Goal: Information Seeking & Learning: Find specific fact

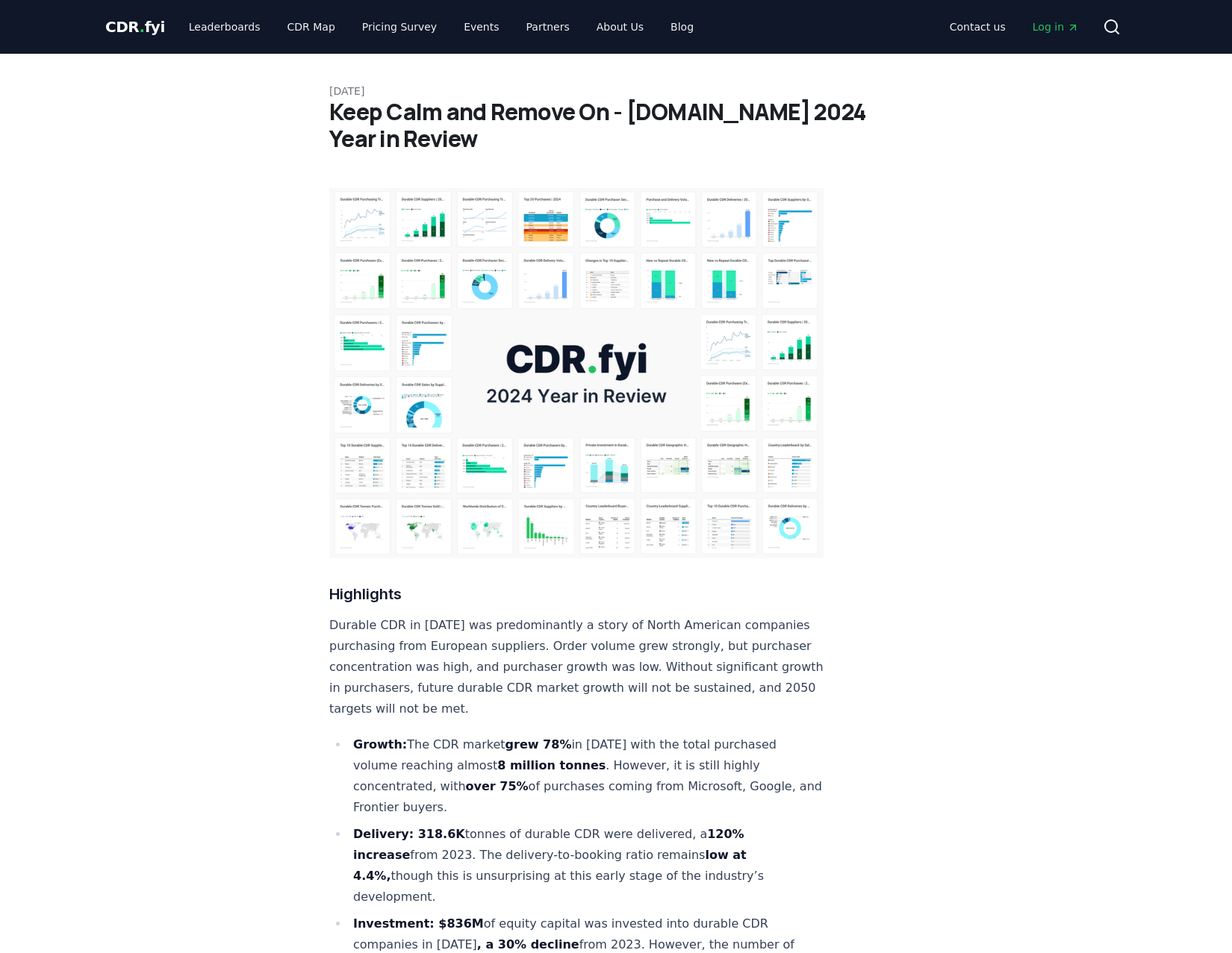
scroll to position [522, 0]
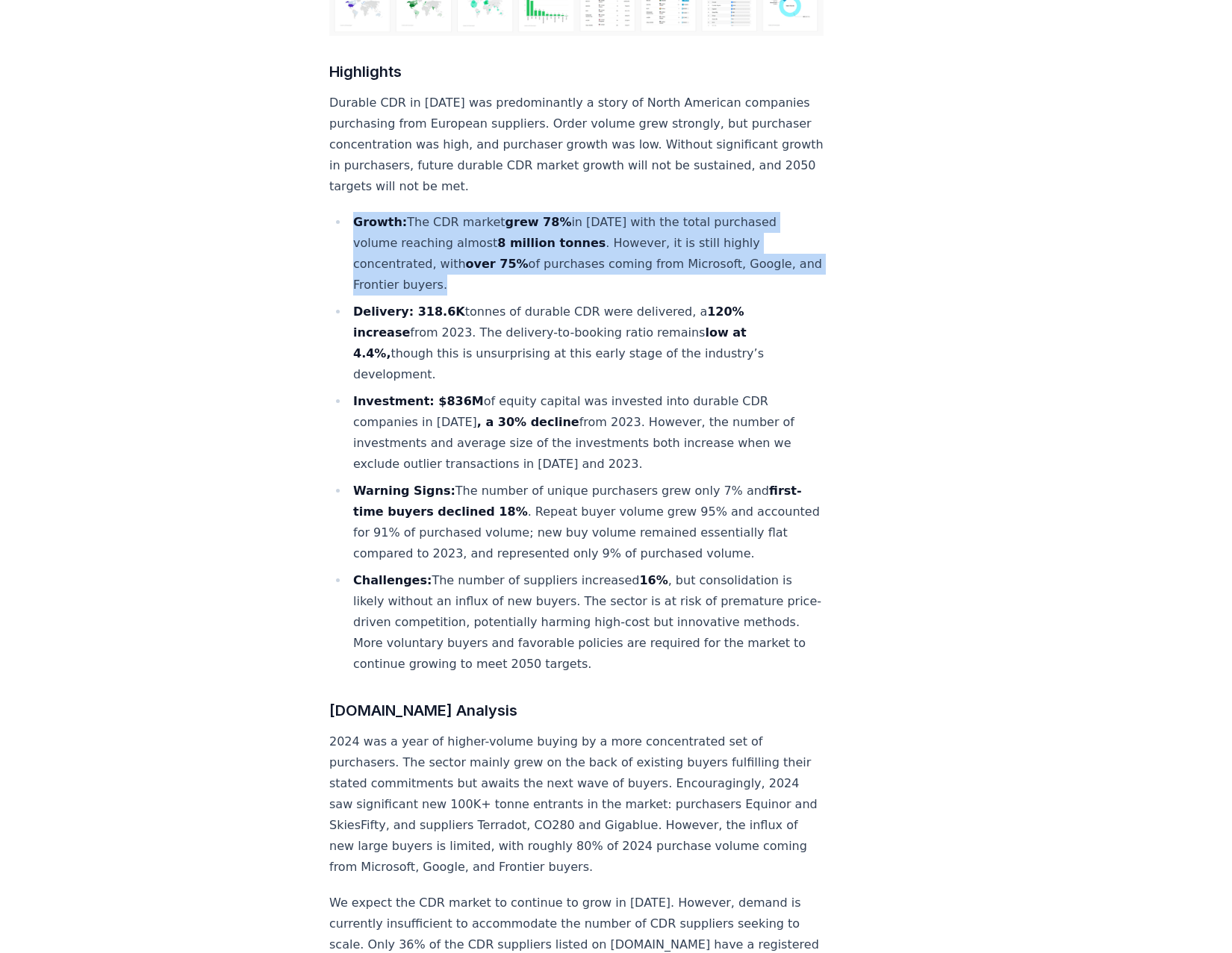
drag, startPoint x: 0, startPoint y: 0, endPoint x: 417, endPoint y: 202, distance: 463.3
click at [417, 212] on li "Growth: The CDR market grew 78% in [DATE] with the total purchased volume reach…" at bounding box center [585, 254] width 475 height 84
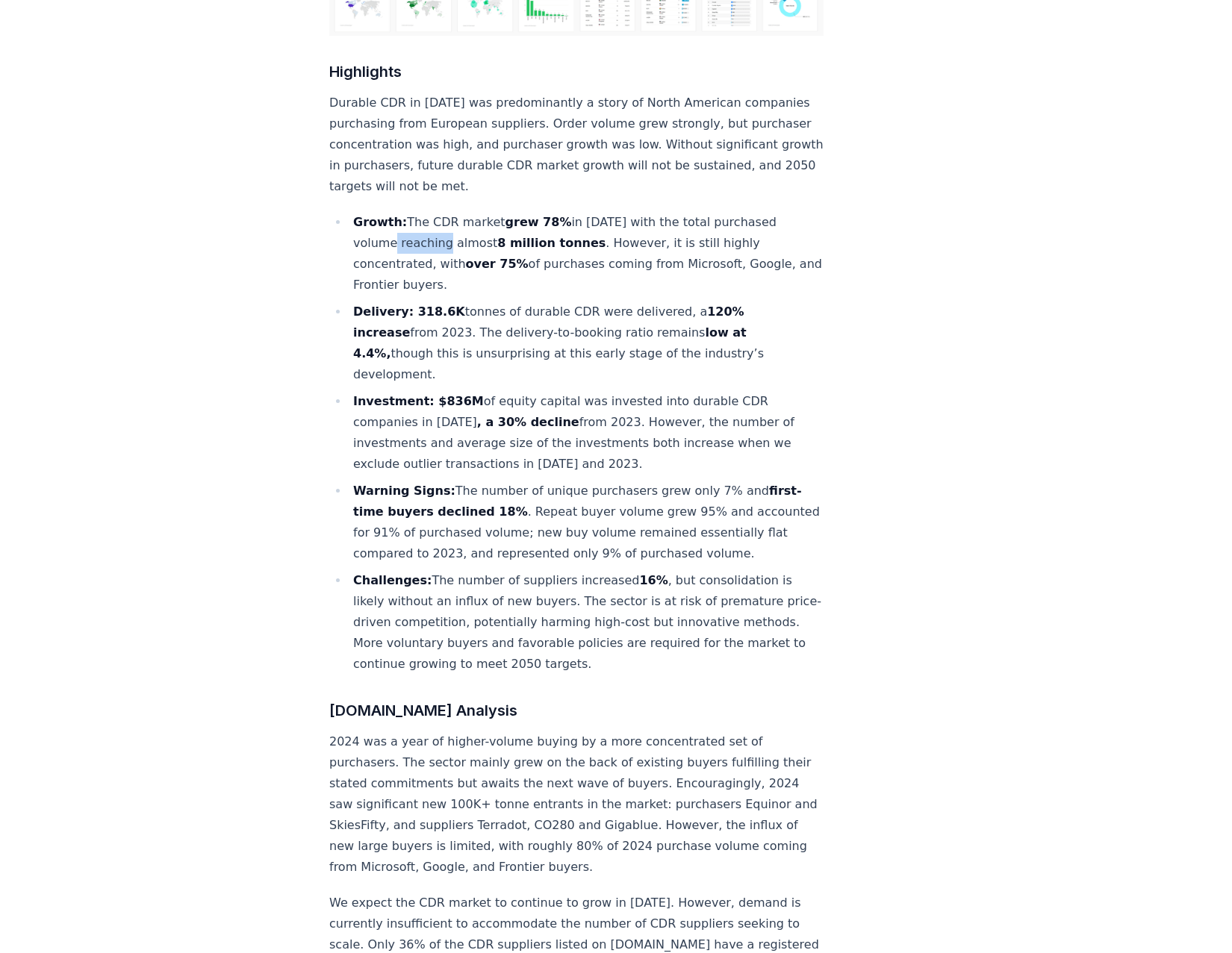
click at [417, 212] on li "Growth: The CDR market grew 78% in [DATE] with the total purchased volume reach…" at bounding box center [585, 254] width 475 height 84
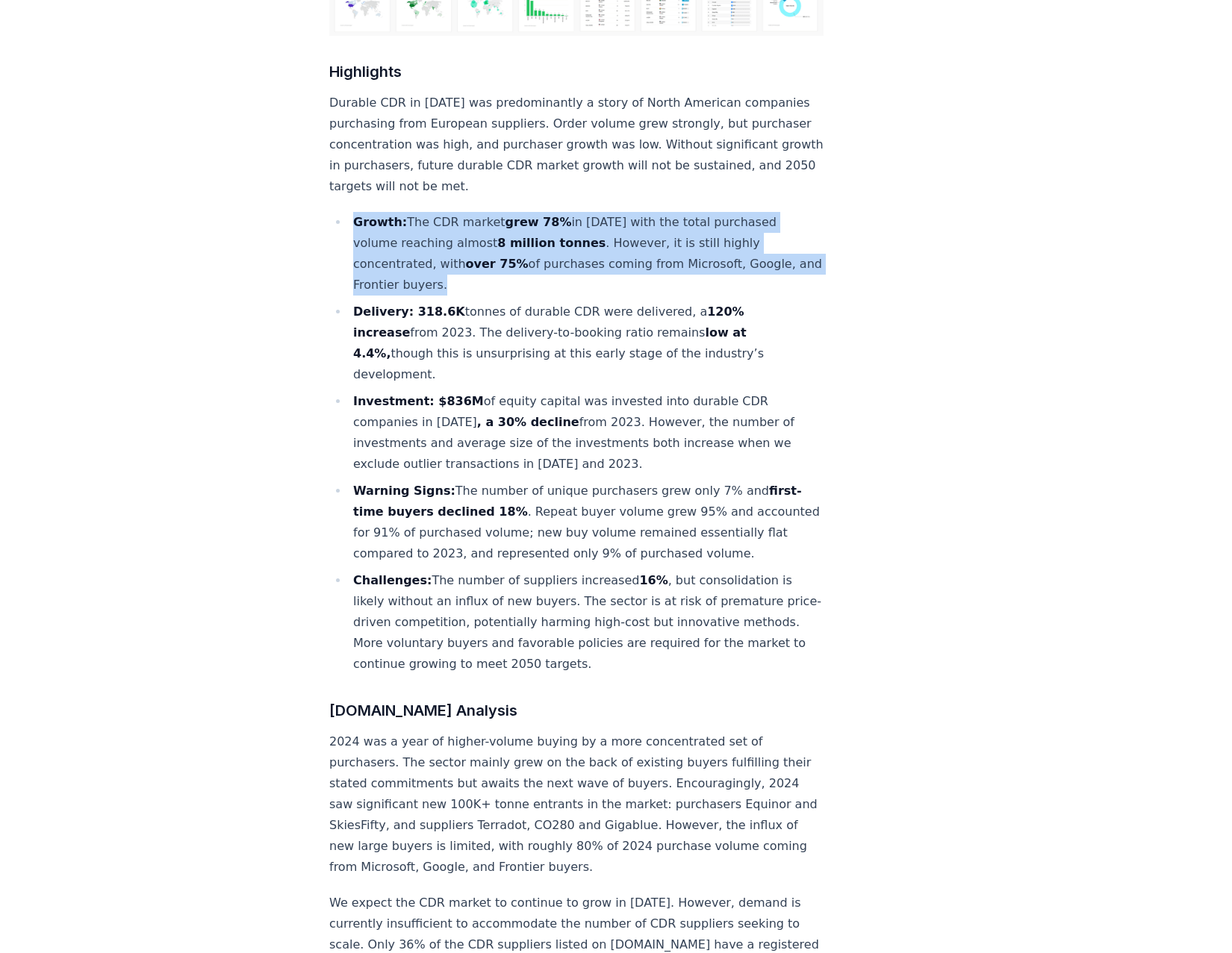
click at [417, 212] on li "Growth: The CDR market grew 78% in [DATE] with the total purchased volume reach…" at bounding box center [585, 254] width 475 height 84
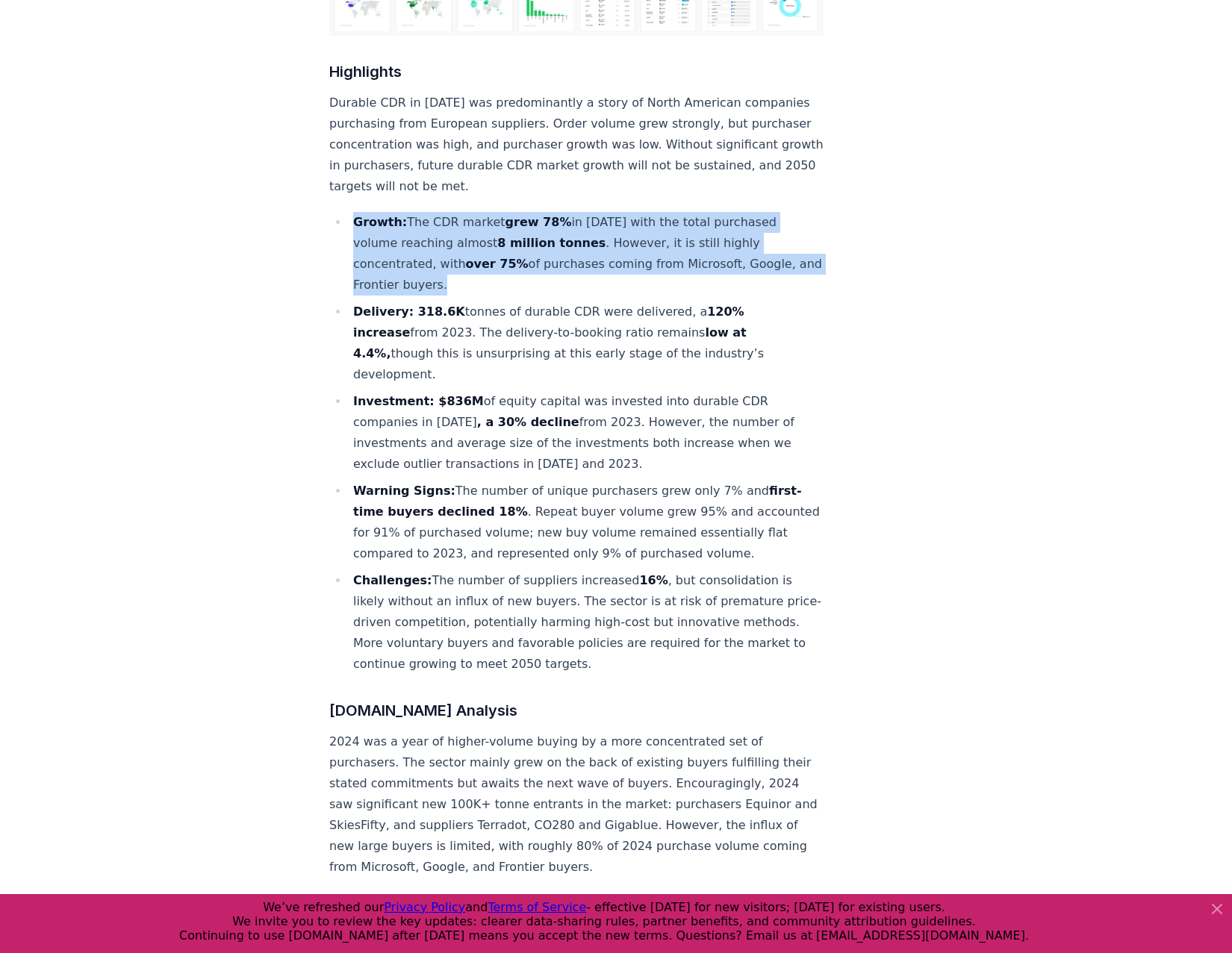
click at [411, 212] on li "Growth: The CDR market grew 78% in [DATE] with the total purchased volume reach…" at bounding box center [585, 254] width 475 height 84
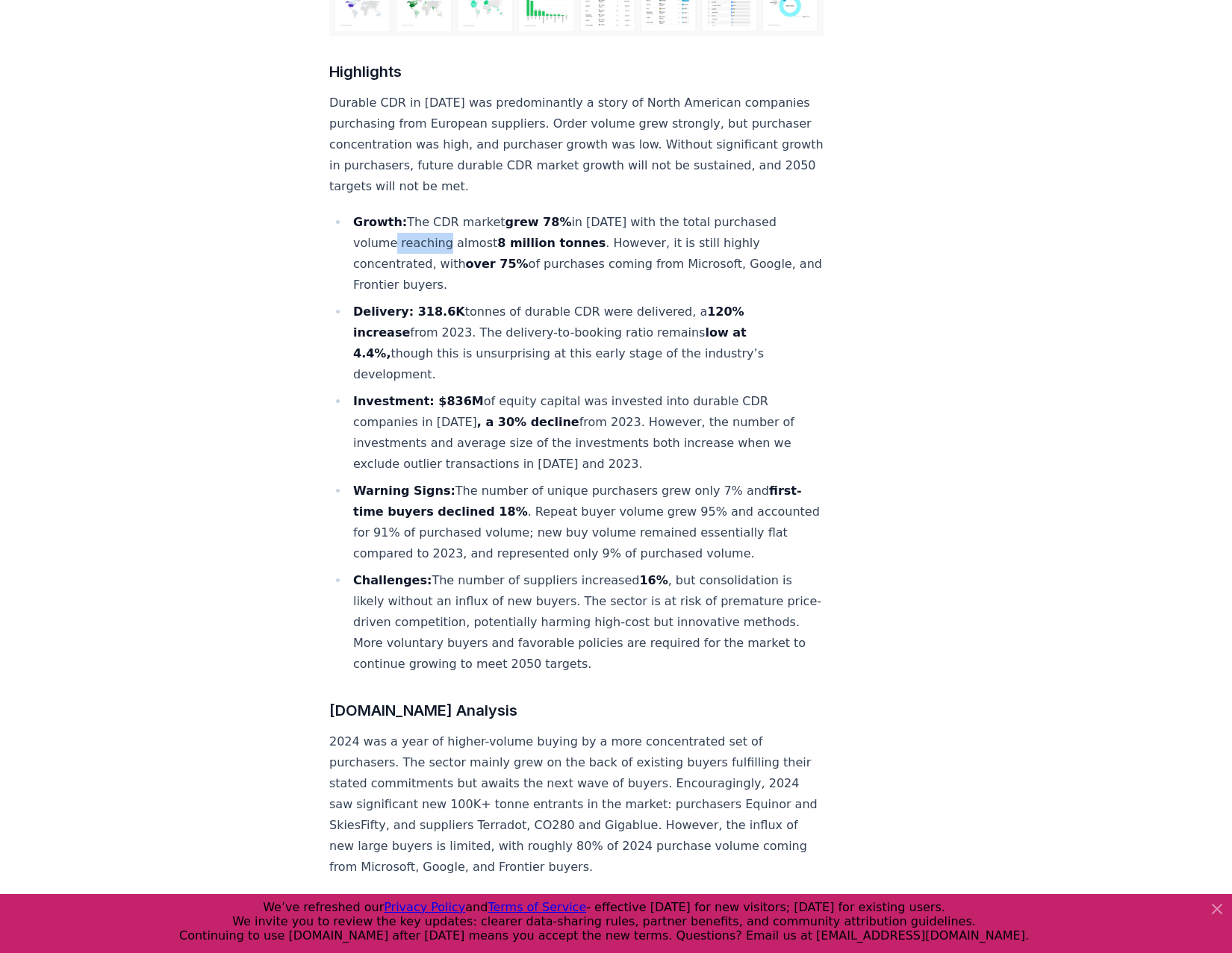
click at [411, 212] on li "Growth: The CDR market grew 78% in [DATE] with the total purchased volume reach…" at bounding box center [585, 254] width 475 height 84
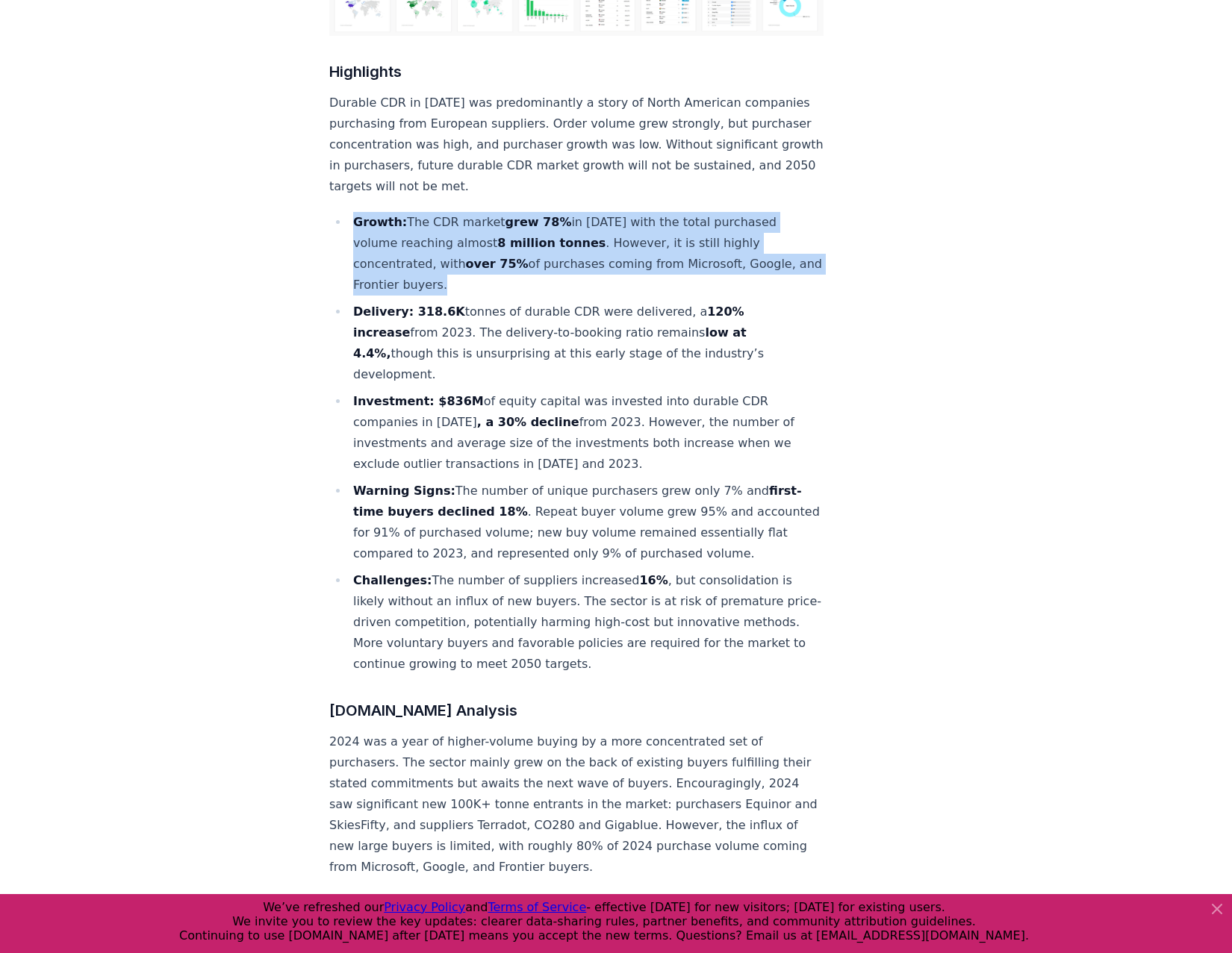
click at [411, 212] on li "Growth: The CDR market grew 78% in [DATE] with the total purchased volume reach…" at bounding box center [585, 254] width 475 height 84
click at [407, 212] on li "Growth: The CDR market grew 78% in [DATE] with the total purchased volume reach…" at bounding box center [585, 254] width 475 height 84
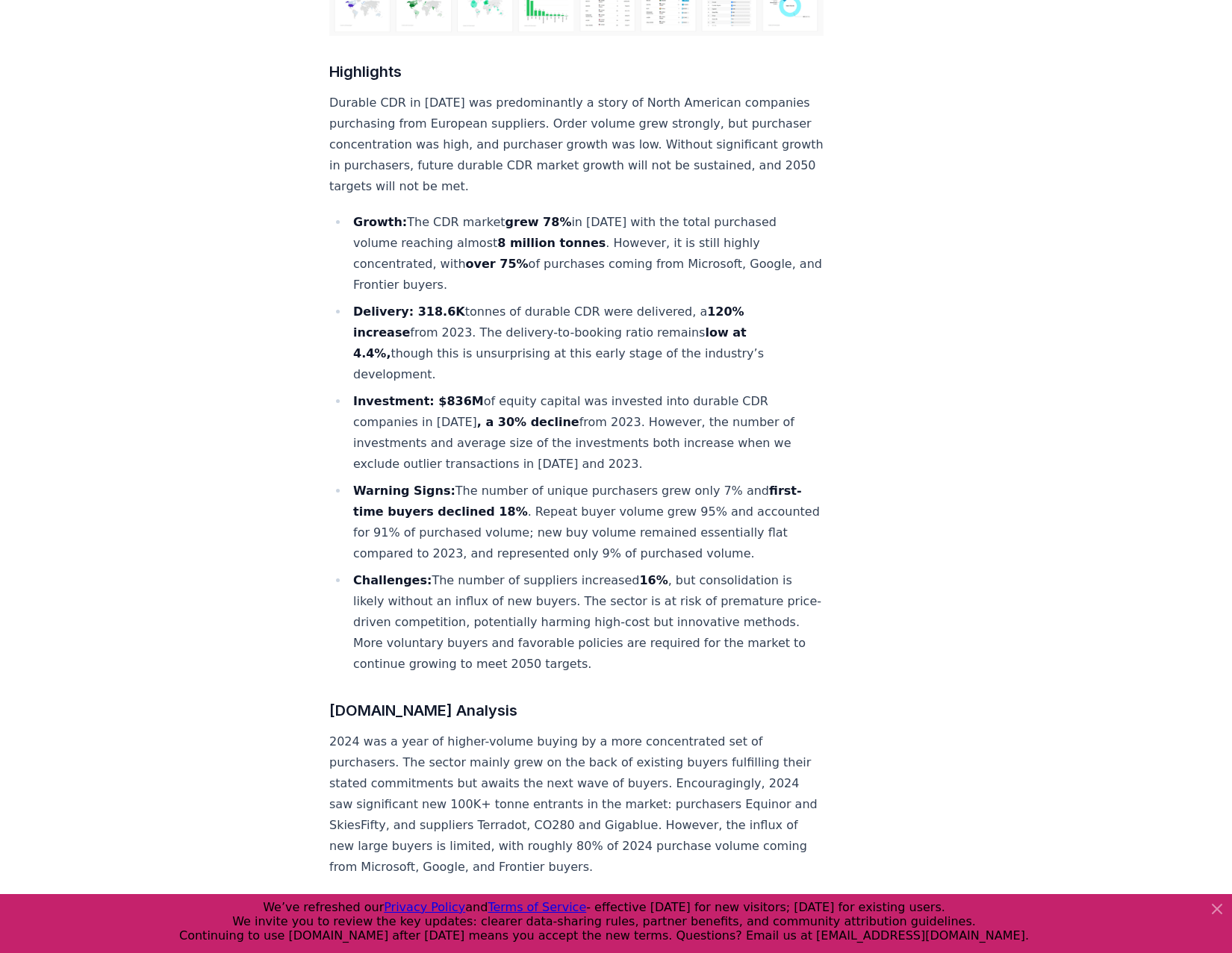
click at [507, 212] on li "Growth: The CDR market grew 78% in [DATE] with the total purchased volume reach…" at bounding box center [585, 254] width 475 height 84
drag, startPoint x: 507, startPoint y: 187, endPoint x: 450, endPoint y: 185, distance: 57.0
click at [450, 212] on li "Growth: The CDR market grew 78% in [DATE] with the total purchased volume reach…" at bounding box center [585, 254] width 475 height 84
drag, startPoint x: 407, startPoint y: 174, endPoint x: 475, endPoint y: 234, distance: 90.7
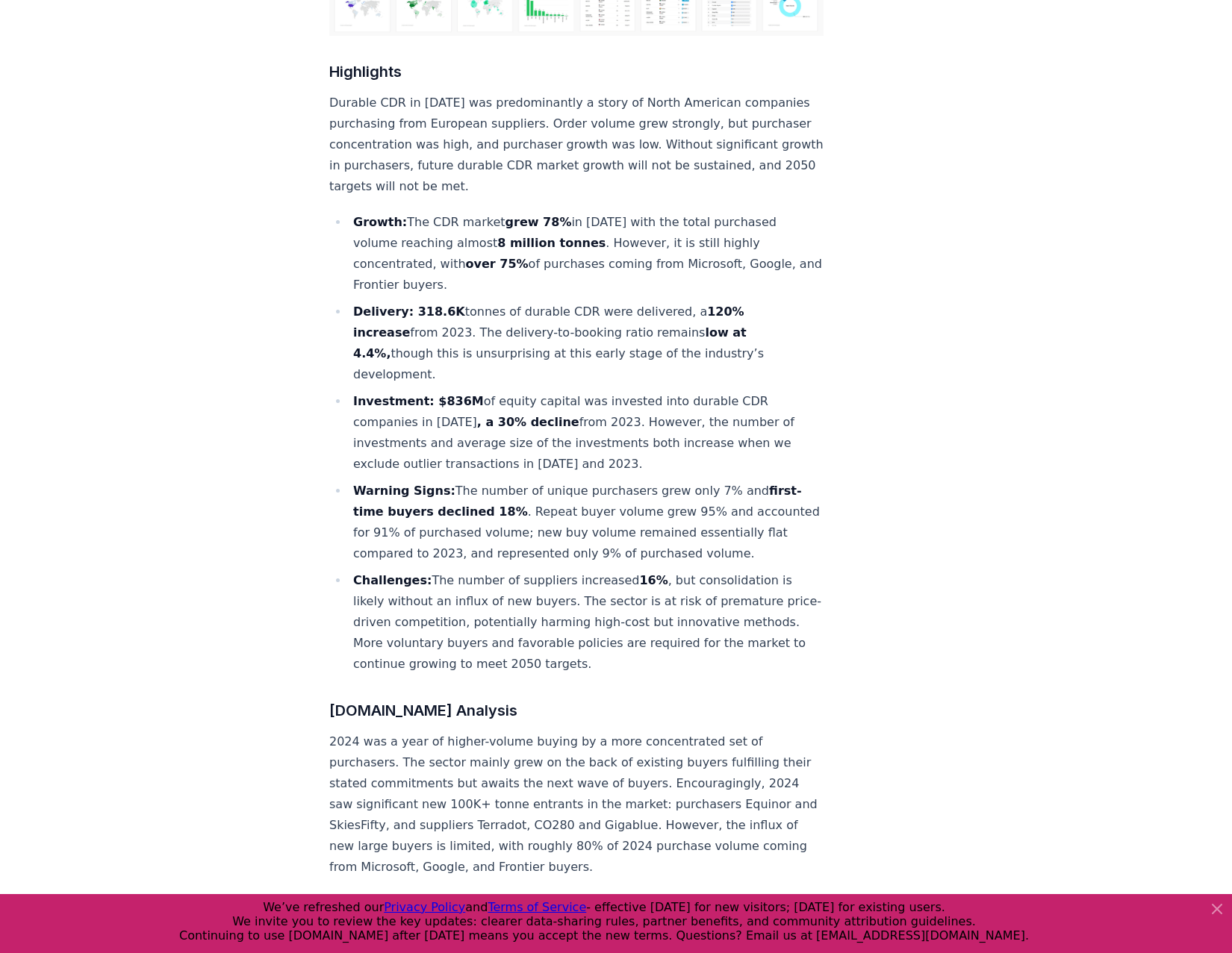
click at [475, 234] on li "Growth: The CDR market grew 78% in [DATE] with the total purchased volume reach…" at bounding box center [585, 254] width 475 height 84
drag, startPoint x: 475, startPoint y: 234, endPoint x: 404, endPoint y: 173, distance: 93.6
click at [404, 212] on li "Growth: The CDR market grew 78% in [DATE] with the total purchased volume reach…" at bounding box center [585, 254] width 475 height 84
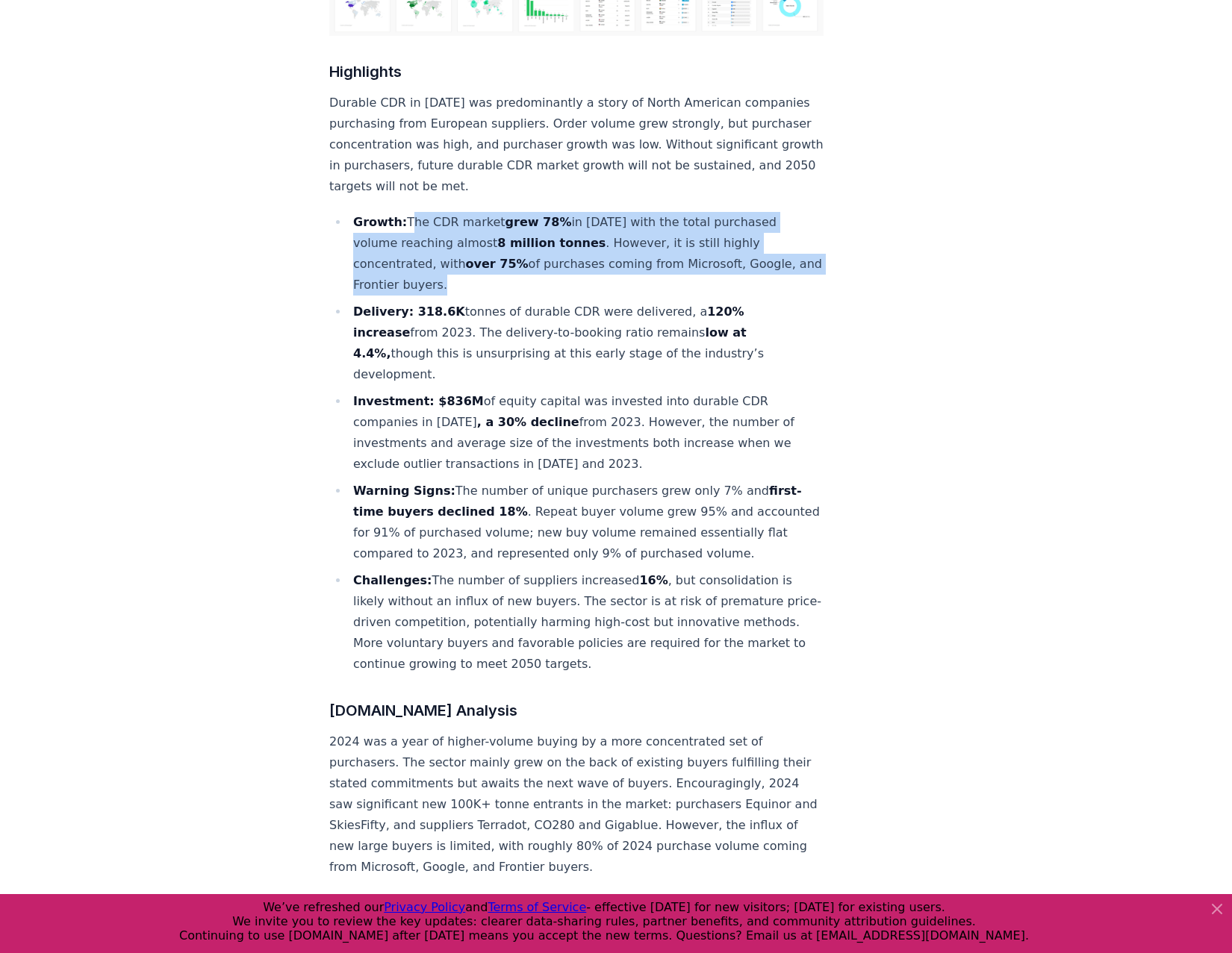
drag, startPoint x: 404, startPoint y: 173, endPoint x: 462, endPoint y: 237, distance: 86.4
click at [462, 237] on li "Growth: The CDR market grew 78% in [DATE] with the total purchased volume reach…" at bounding box center [585, 254] width 475 height 84
copy li "The CDR market grew 78% in [DATE] with the total purchased volume reaching almo…"
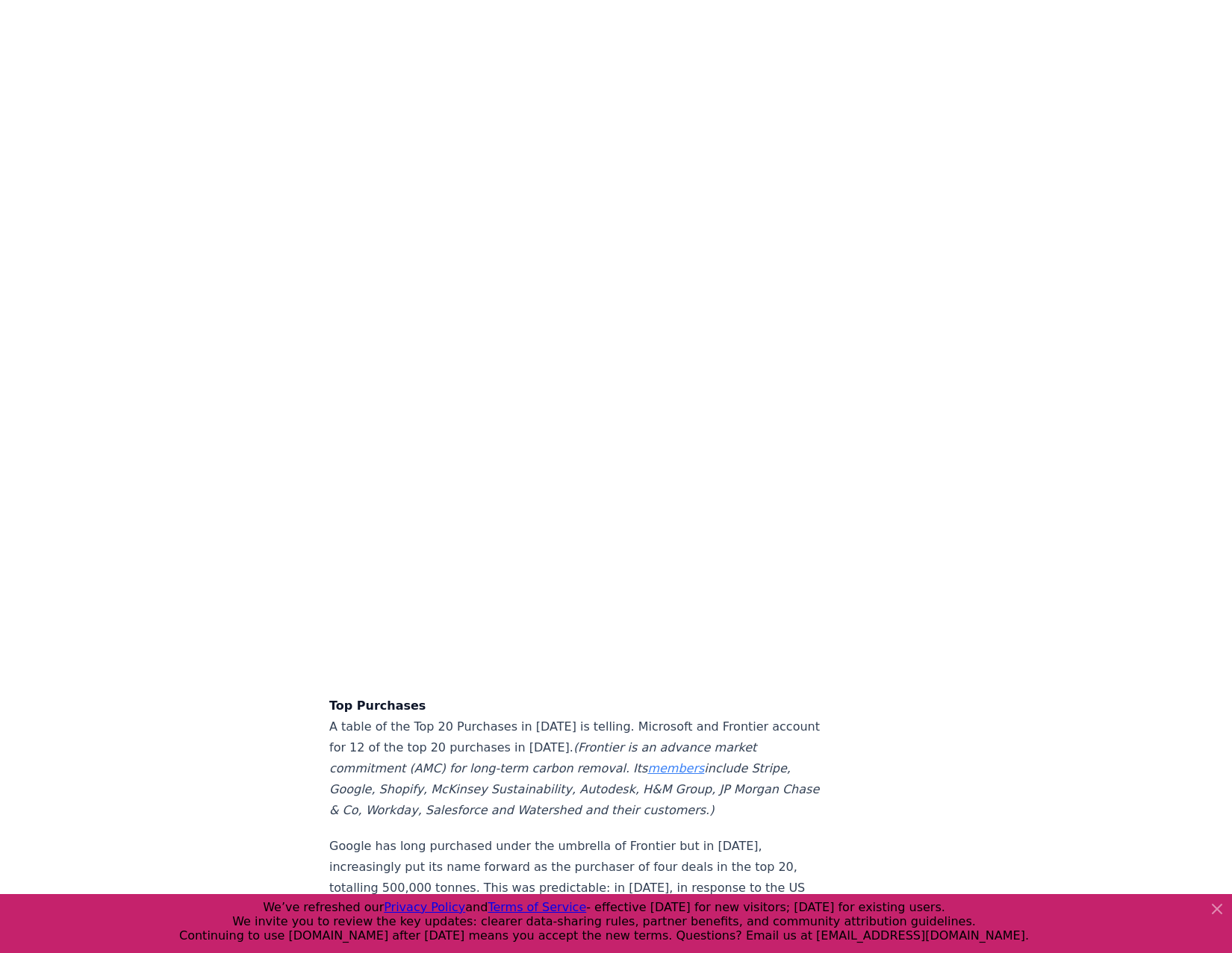
scroll to position [3284, 0]
